Goal: Information Seeking & Learning: Learn about a topic

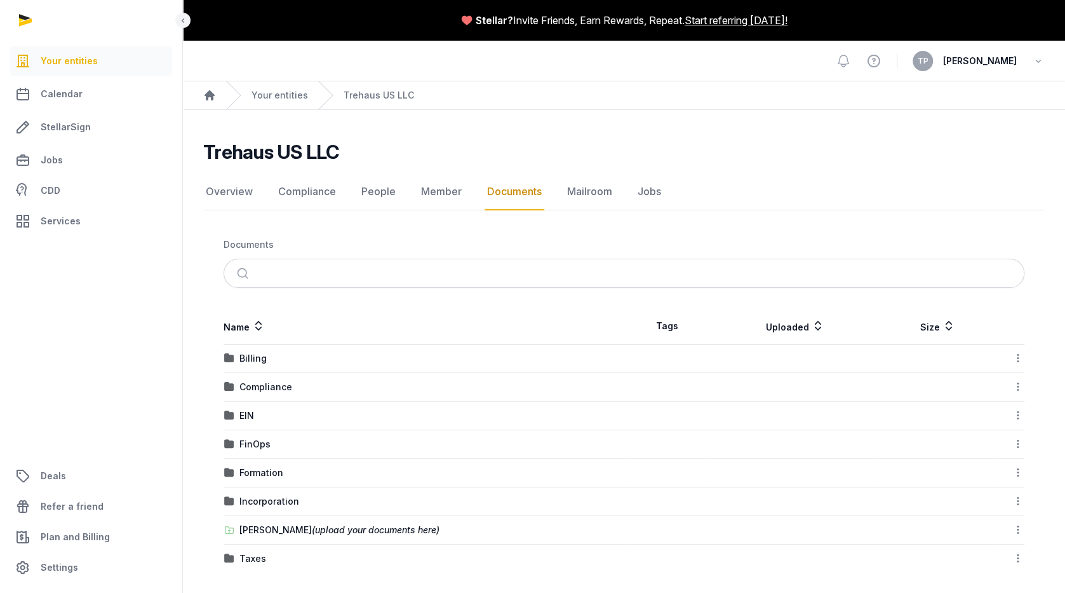
click at [349, 487] on td "Incorporation" at bounding box center [424, 501] width 401 height 29
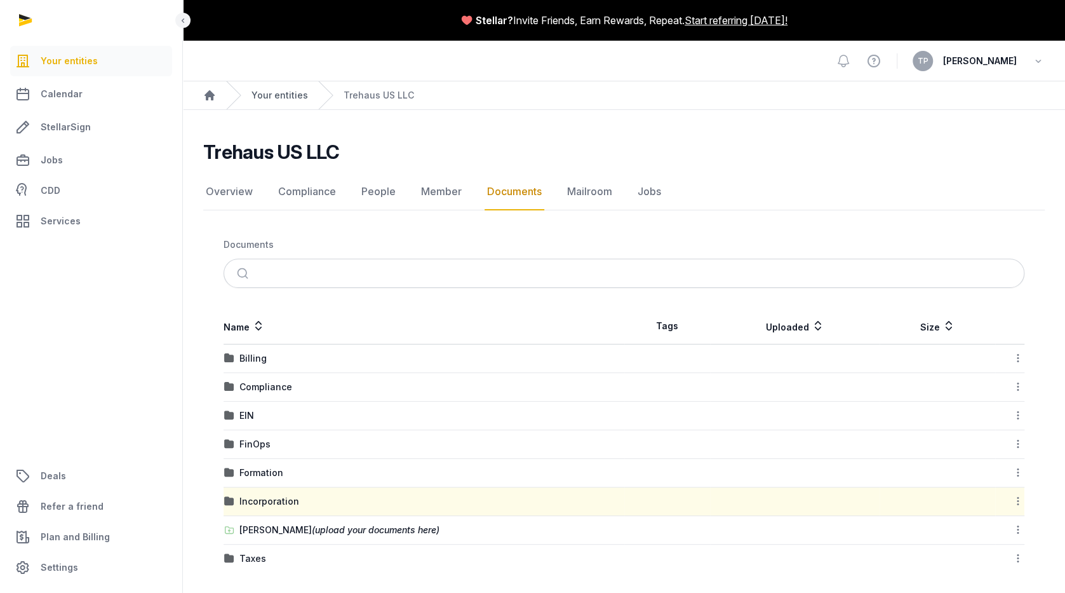
click at [273, 90] on link "Your entities" at bounding box center [279, 95] width 57 height 13
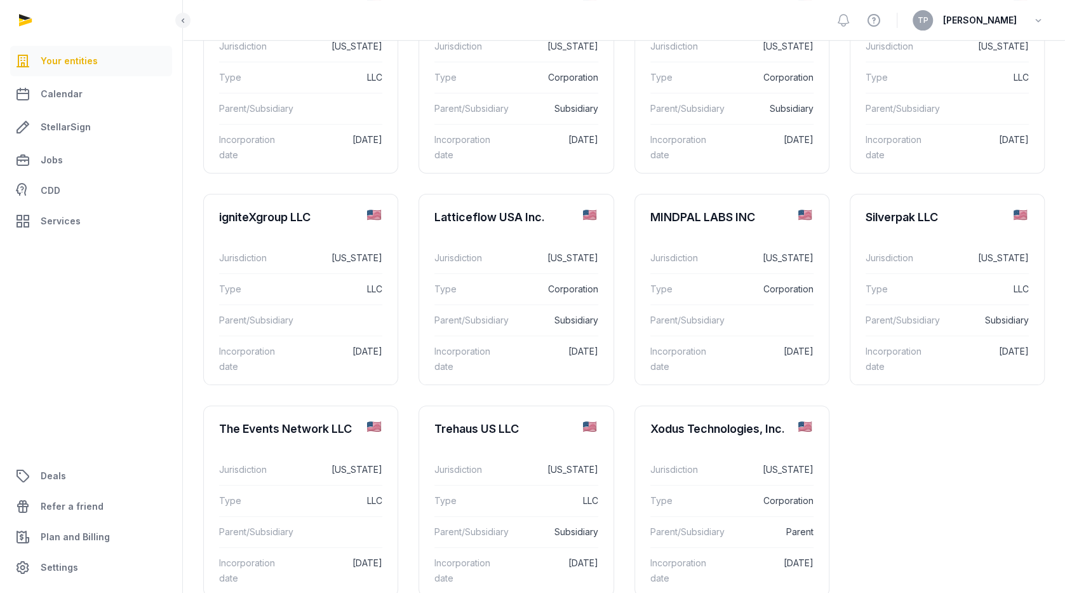
scroll to position [196, 0]
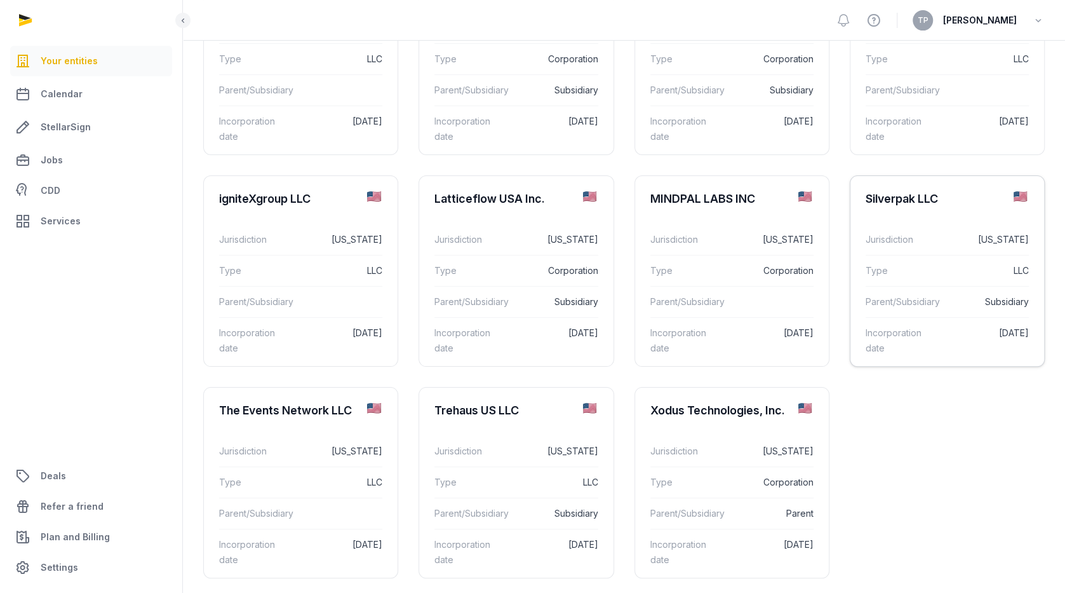
click at [965, 257] on div "Type LLC" at bounding box center [947, 270] width 163 height 31
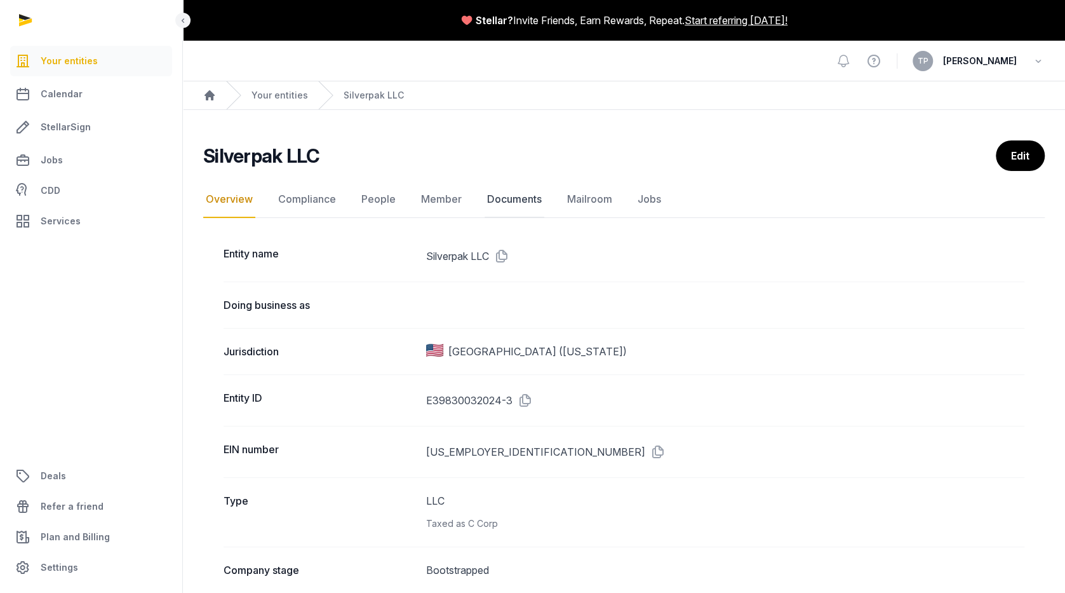
click at [519, 194] on link "Documents" at bounding box center [515, 199] width 60 height 37
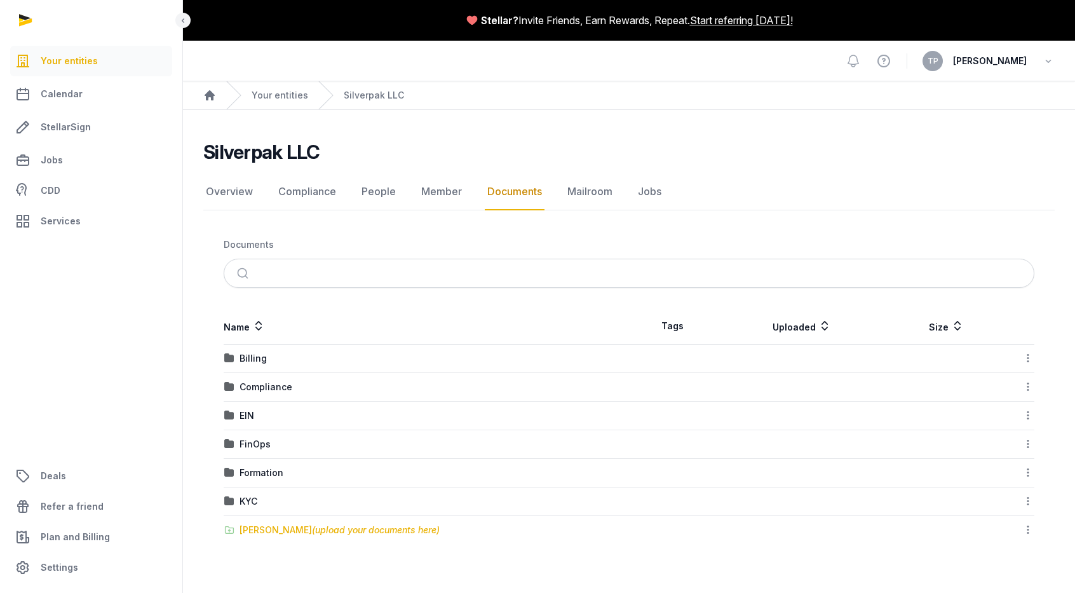
click at [279, 532] on div "[PERSON_NAME] (upload your documents here)" at bounding box center [339, 529] width 200 height 13
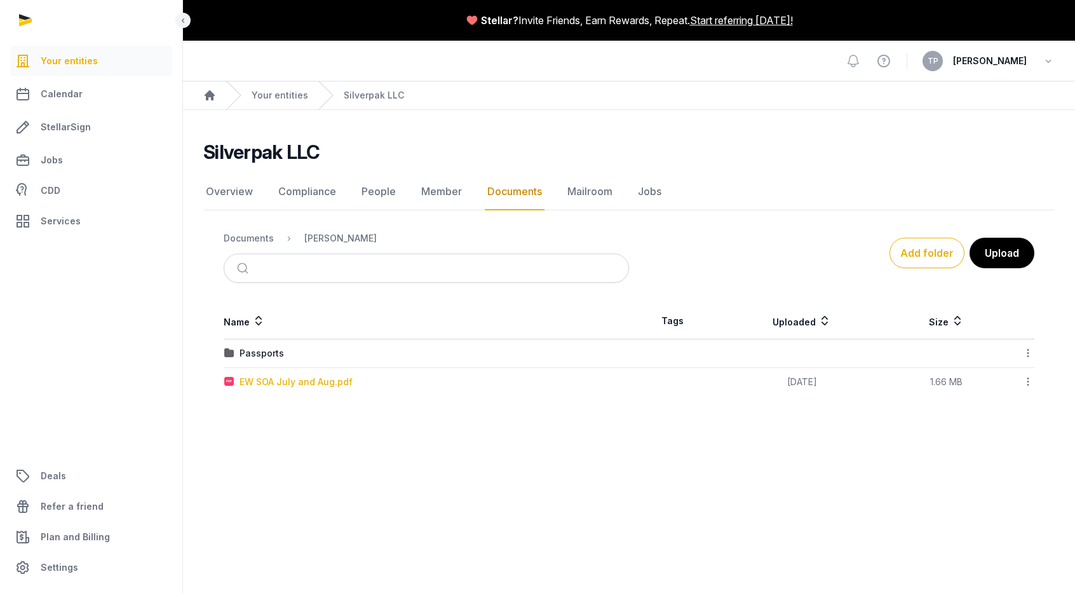
click at [269, 382] on div "EW SOA July and Aug.pdf" at bounding box center [295, 381] width 113 height 13
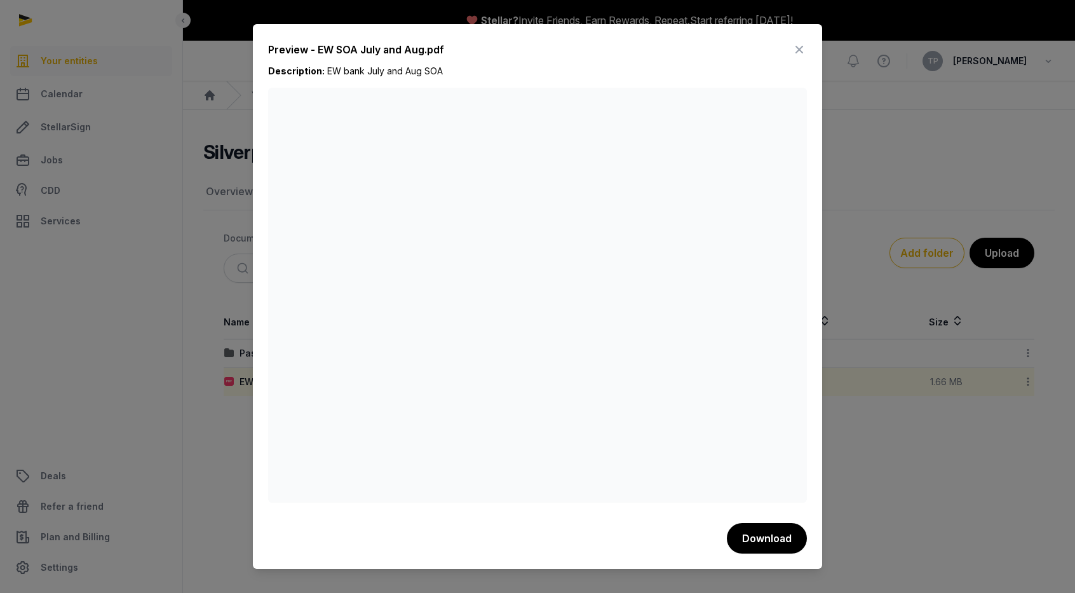
click at [801, 42] on icon at bounding box center [798, 49] width 15 height 20
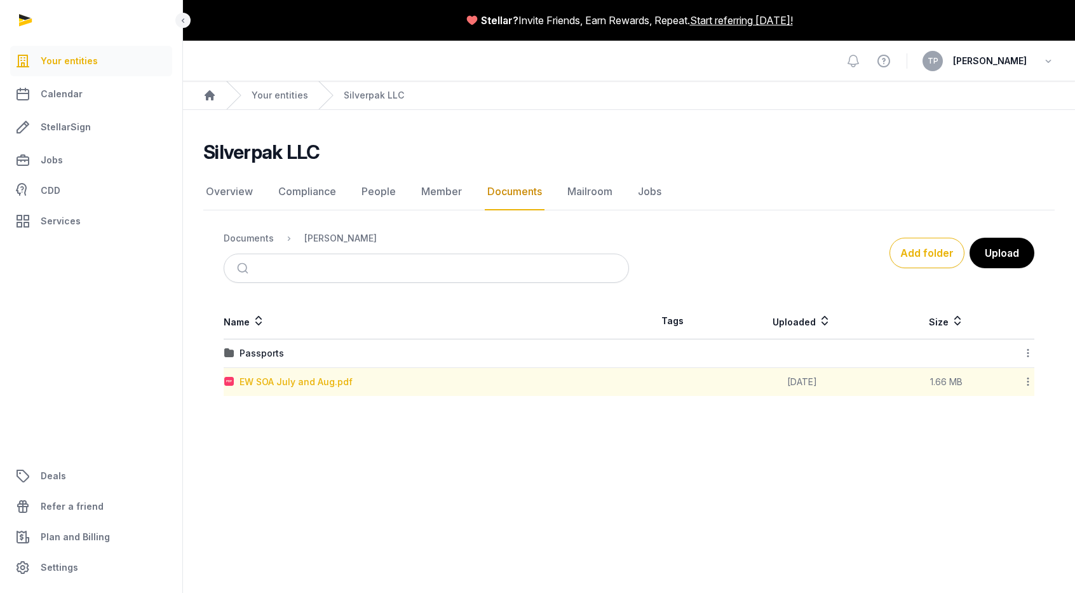
click at [320, 379] on div "EW SOA July and Aug.pdf" at bounding box center [295, 381] width 113 height 13
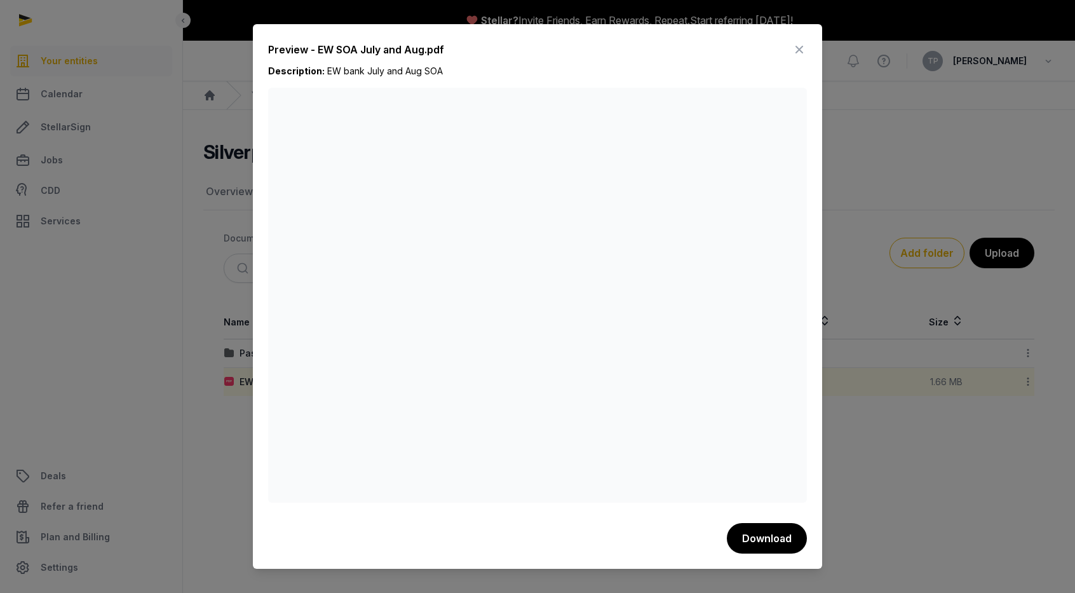
click at [802, 52] on icon at bounding box center [798, 49] width 15 height 20
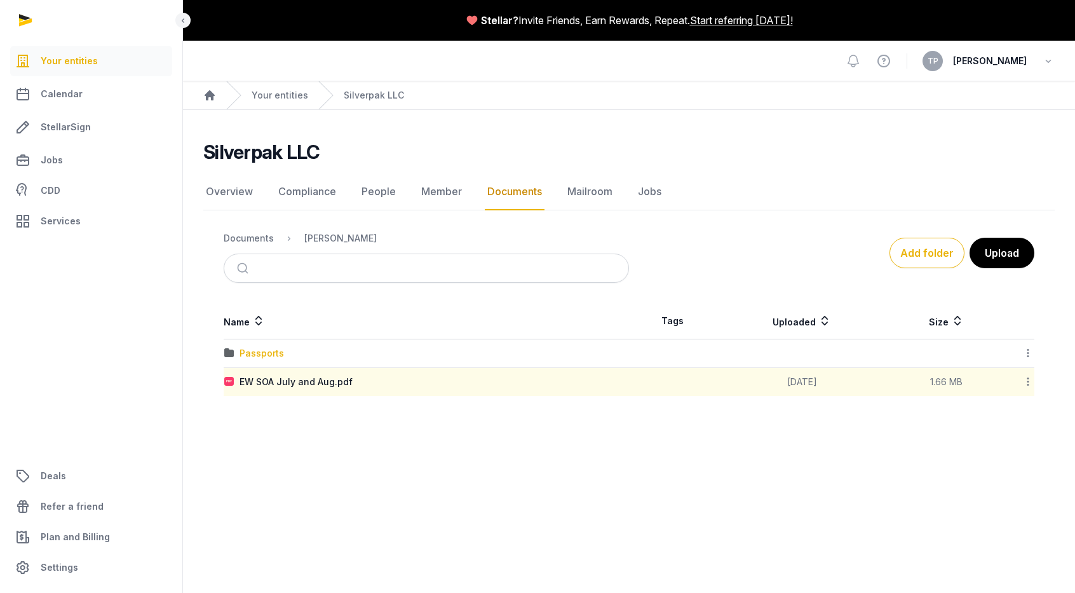
click at [250, 350] on div "Passports" at bounding box center [261, 353] width 44 height 13
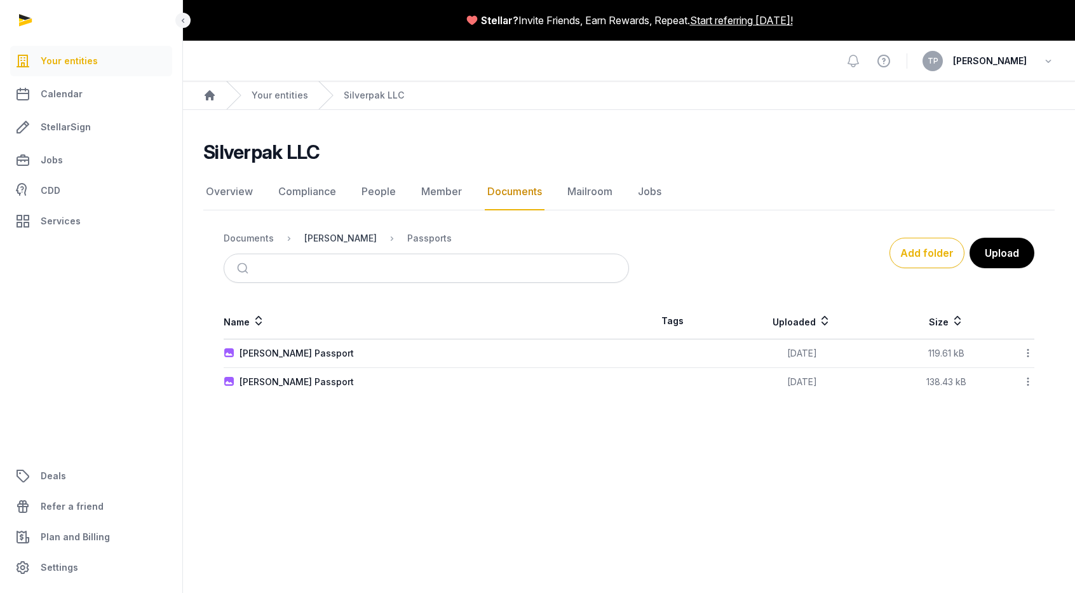
click at [332, 236] on div "[PERSON_NAME]" at bounding box center [340, 238] width 72 height 13
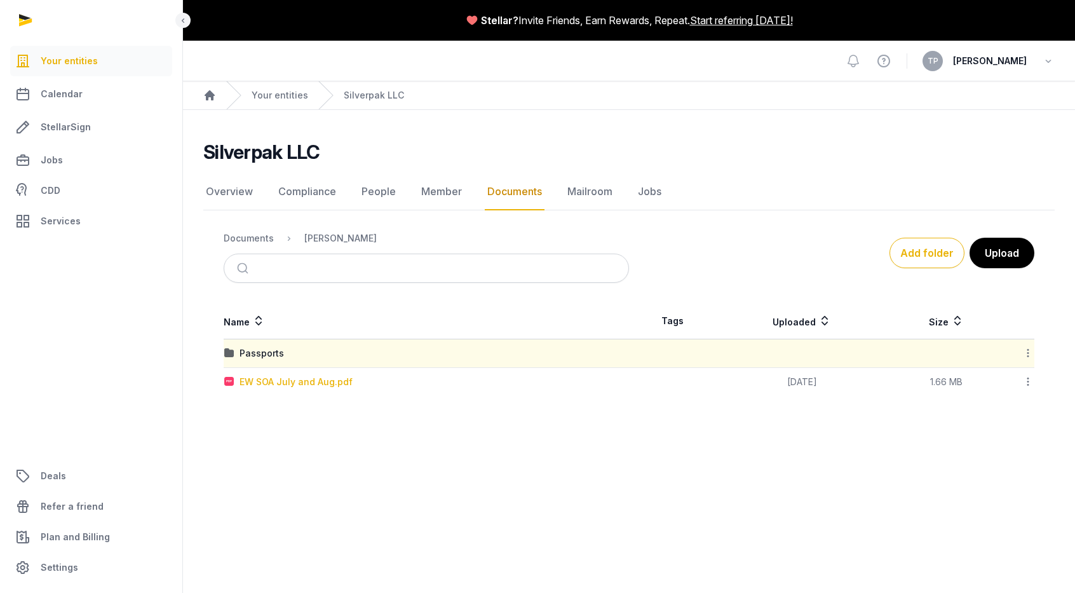
click at [314, 384] on div "EW SOA July and Aug.pdf" at bounding box center [295, 381] width 113 height 13
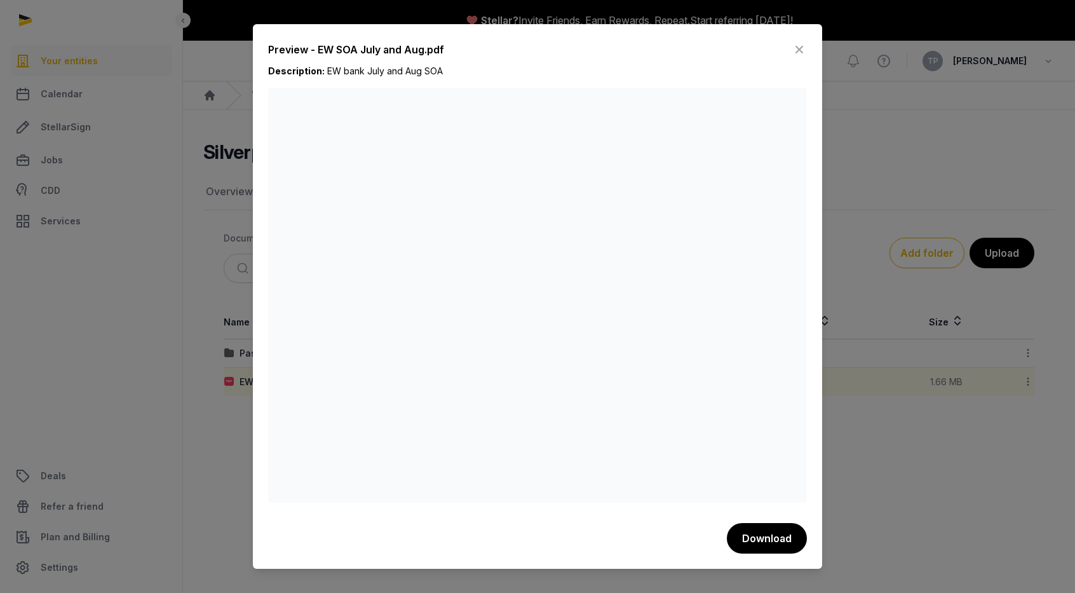
click at [798, 51] on icon at bounding box center [798, 49] width 15 height 20
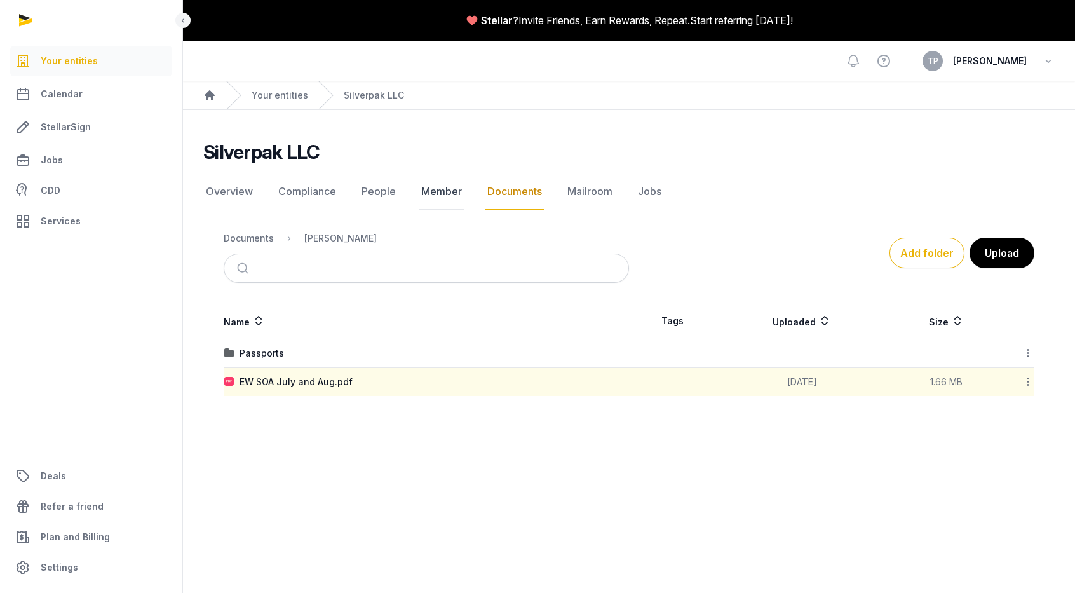
click at [449, 194] on link "Member" at bounding box center [441, 191] width 46 height 37
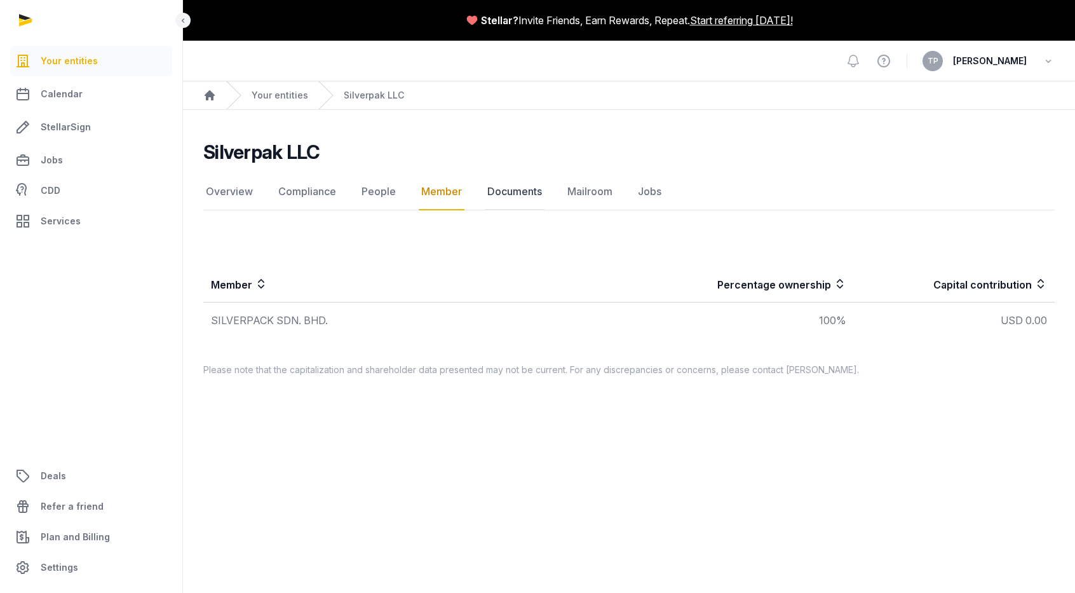
click at [499, 194] on link "Documents" at bounding box center [515, 191] width 60 height 37
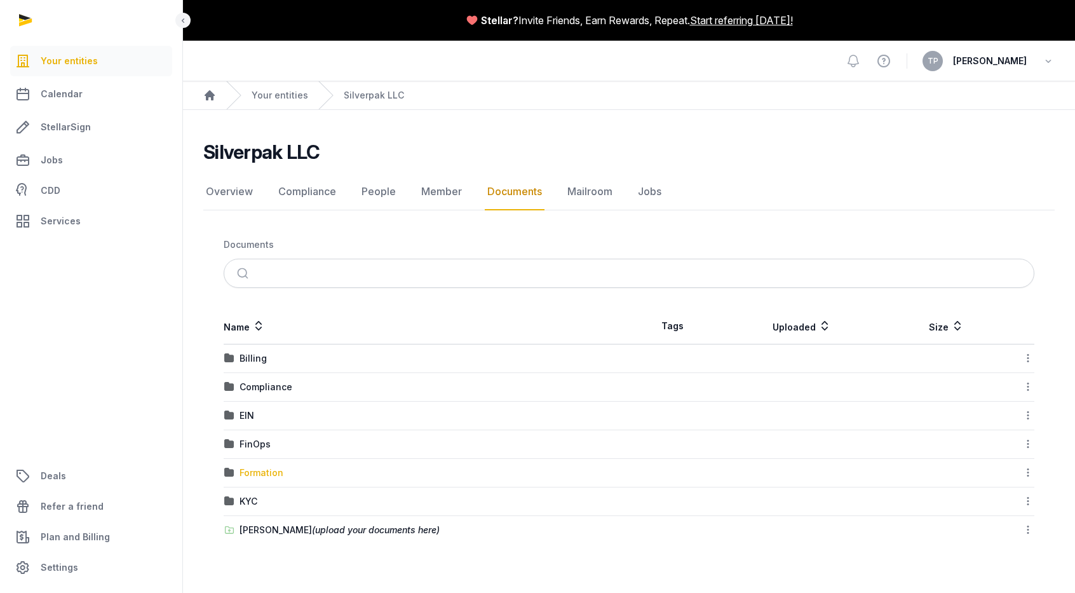
click at [261, 476] on div "Formation" at bounding box center [261, 472] width 44 height 13
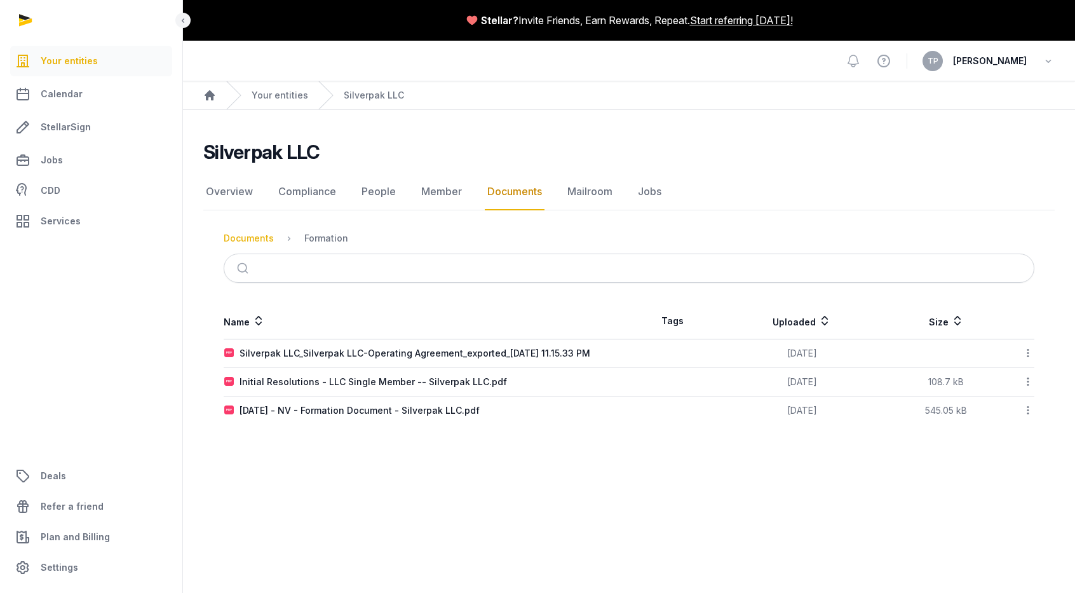
click at [250, 238] on div "Documents" at bounding box center [249, 238] width 50 height 13
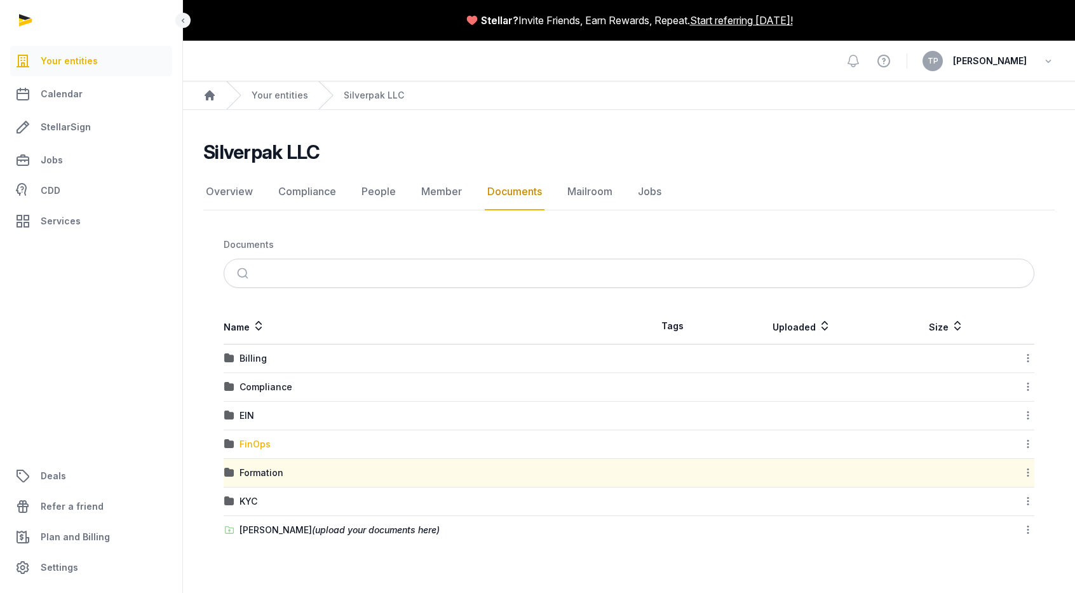
click at [243, 440] on div "FinOps" at bounding box center [254, 444] width 31 height 13
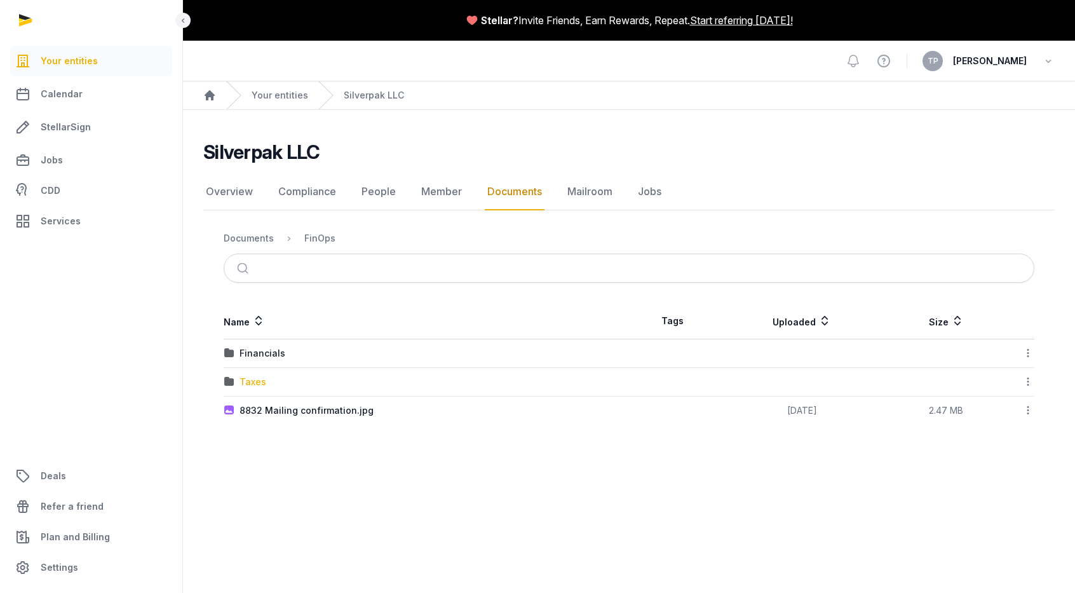
click at [246, 382] on div "Taxes" at bounding box center [252, 381] width 27 height 13
click at [253, 351] on div "2024" at bounding box center [250, 353] width 23 height 13
click at [372, 239] on div "Taxes" at bounding box center [379, 238] width 27 height 13
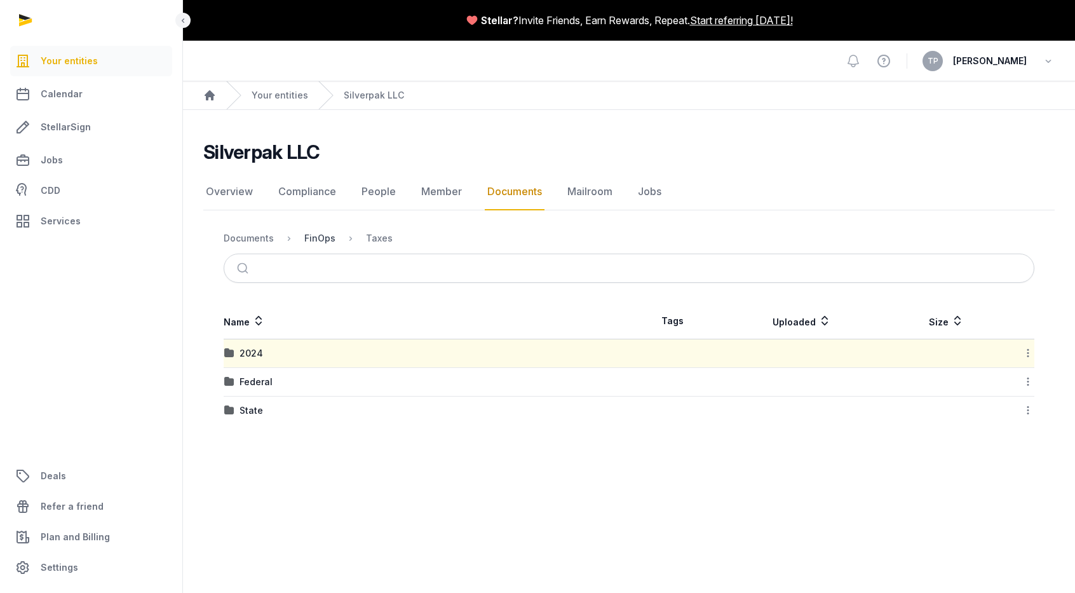
click at [316, 234] on div "FinOps" at bounding box center [319, 238] width 31 height 13
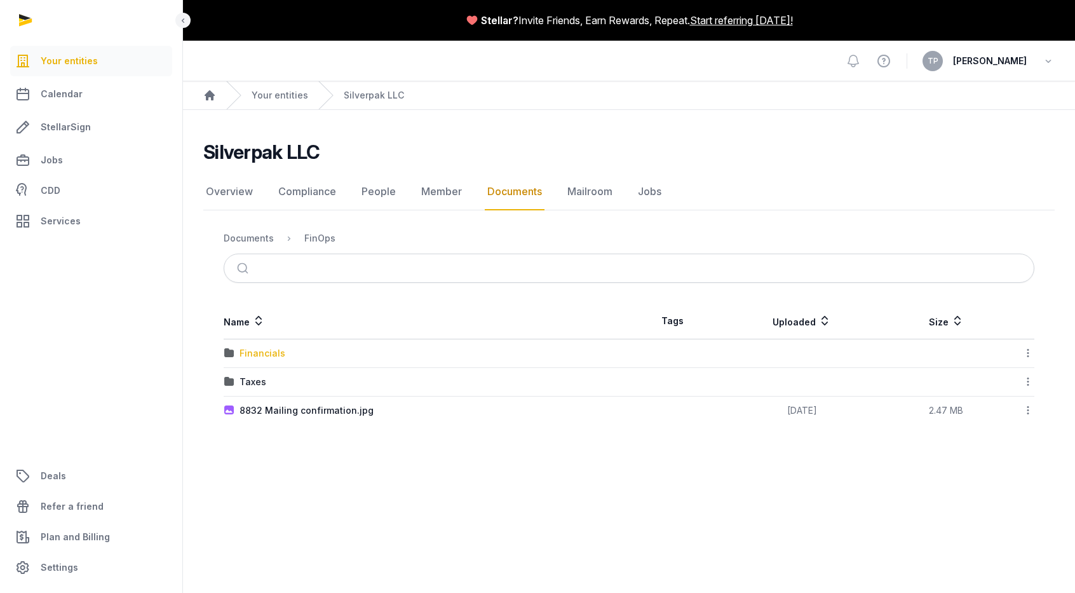
click at [262, 356] on div "Financials" at bounding box center [262, 353] width 46 height 13
click at [256, 349] on div "2024" at bounding box center [250, 353] width 23 height 13
click at [262, 356] on div "xpenses" at bounding box center [257, 353] width 37 height 13
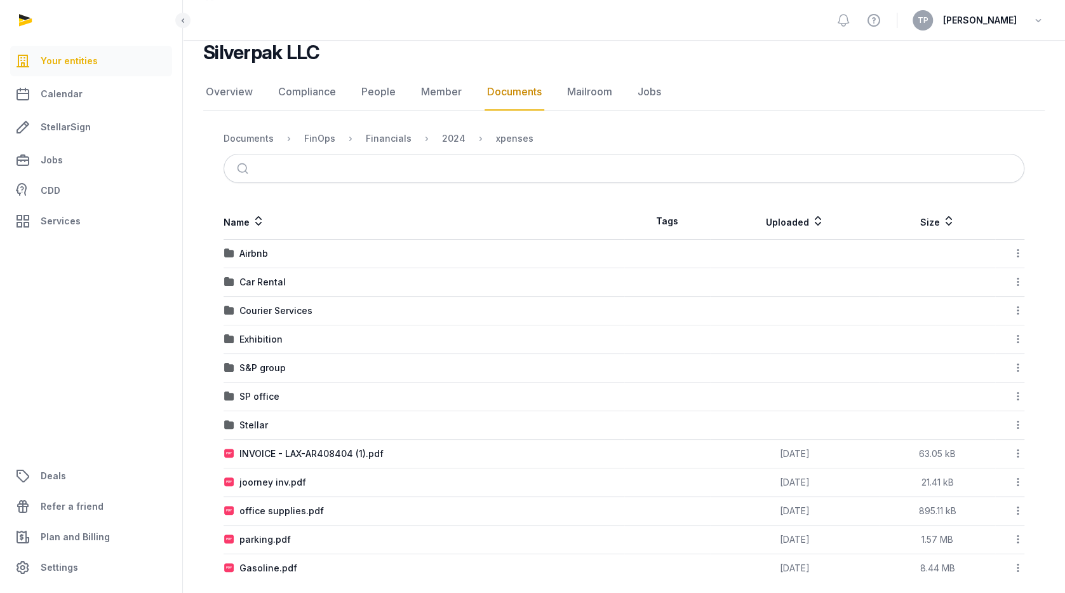
scroll to position [110, 0]
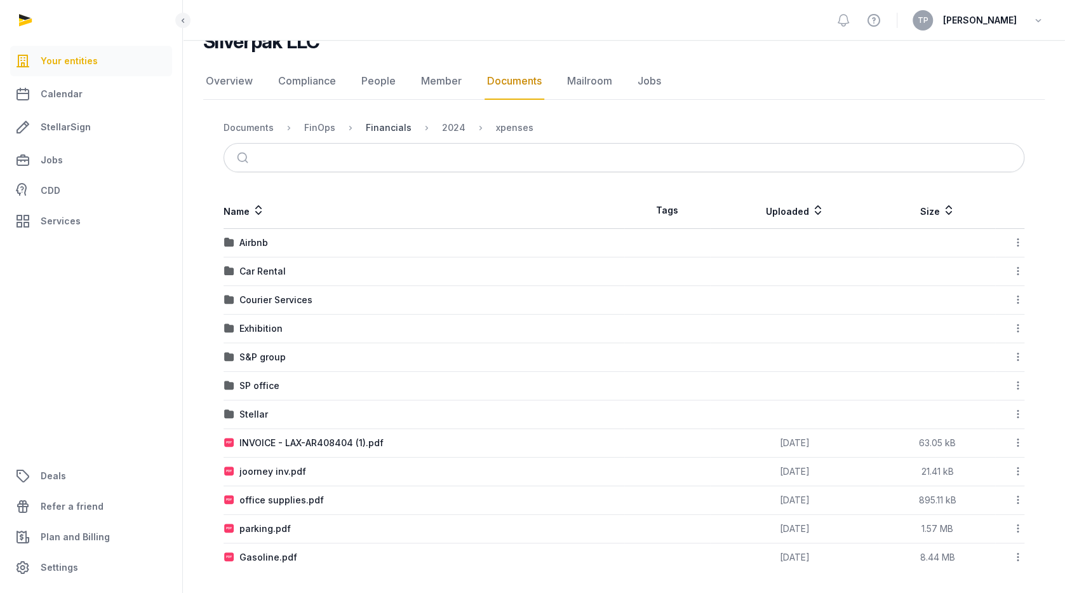
click at [385, 129] on div "Financials" at bounding box center [389, 127] width 46 height 13
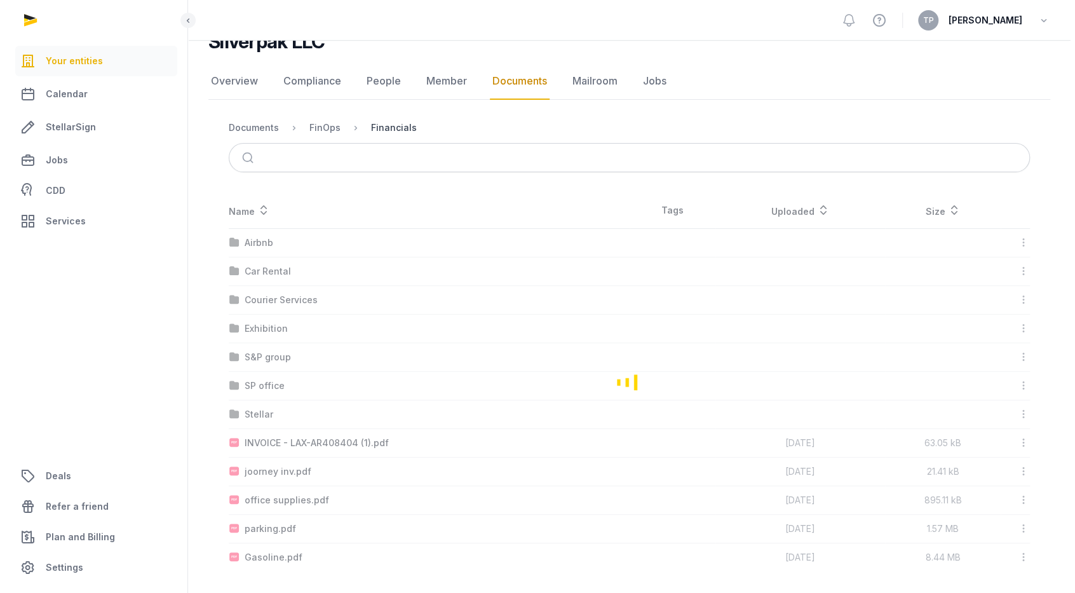
scroll to position [0, 0]
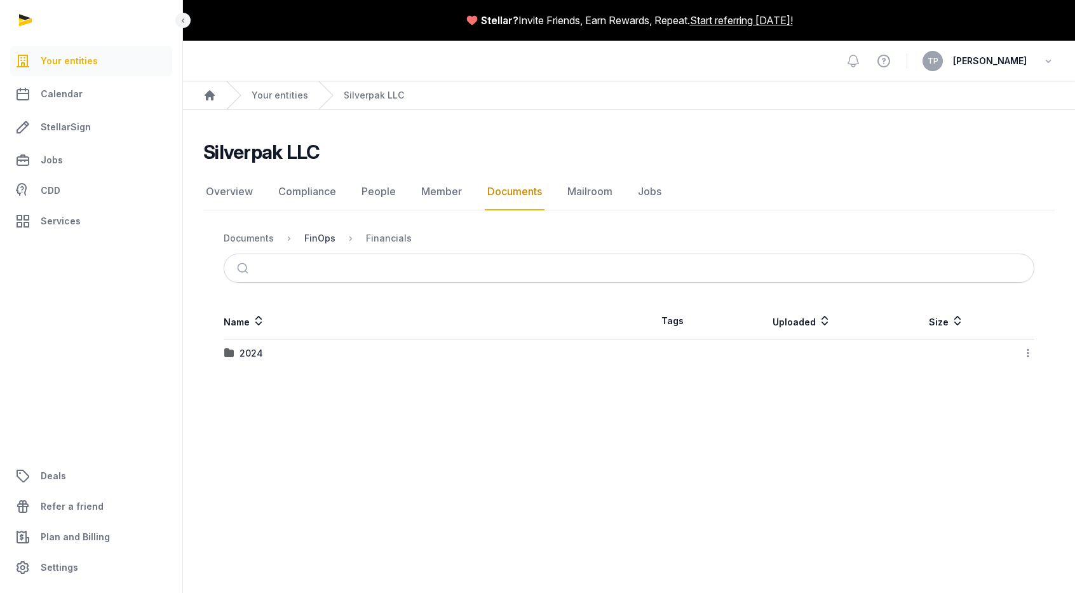
click at [325, 238] on div "FinOps" at bounding box center [319, 238] width 31 height 13
click at [248, 238] on div "Documents" at bounding box center [249, 238] width 50 height 13
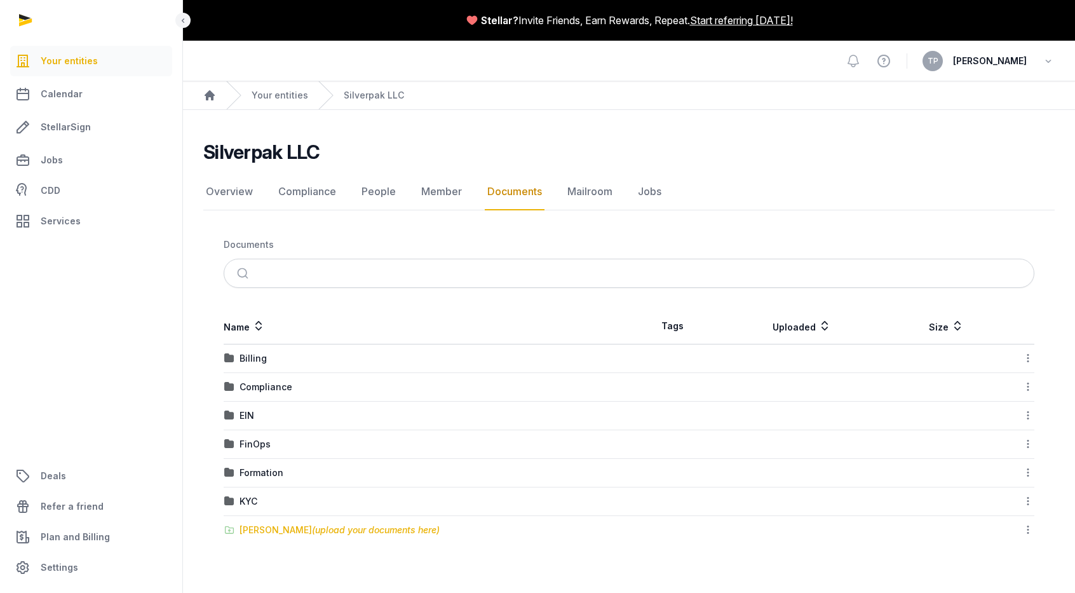
click at [269, 525] on div "[PERSON_NAME] (upload your documents here)" at bounding box center [339, 529] width 200 height 13
